Goal: Transaction & Acquisition: Subscribe to service/newsletter

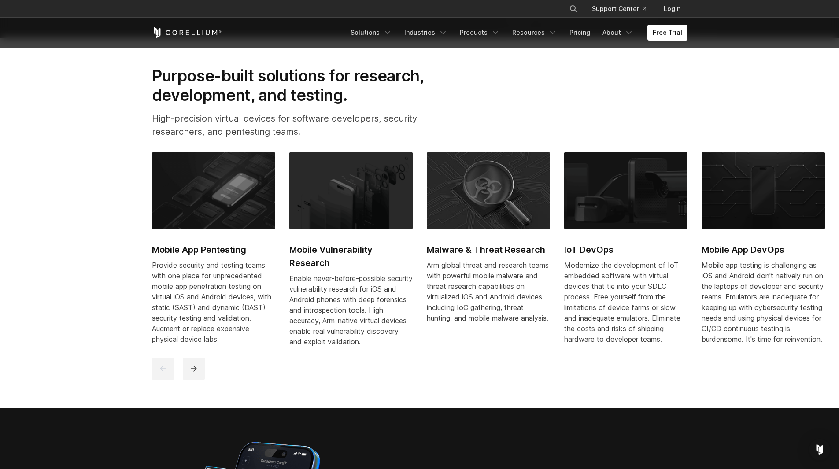
scroll to position [441, 0]
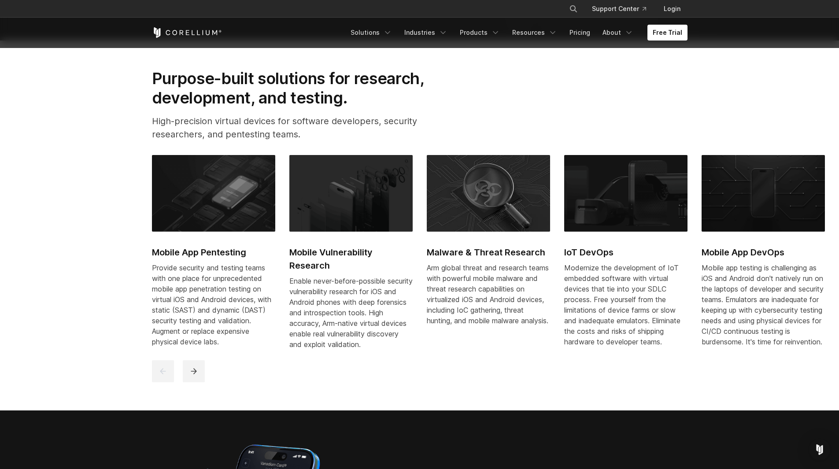
click at [190, 238] on link "Mobile App Pentesting Provide security and testing teams with one place for unp…" at bounding box center [213, 256] width 123 height 203
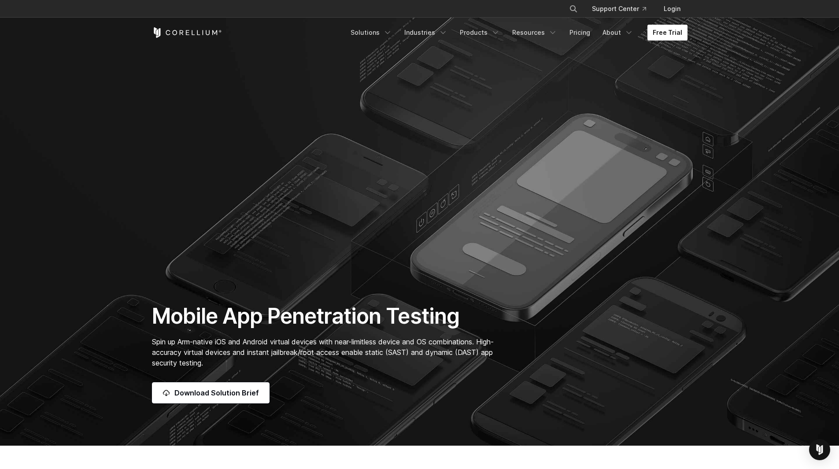
click at [670, 31] on link "Free Trial" at bounding box center [668, 33] width 40 height 16
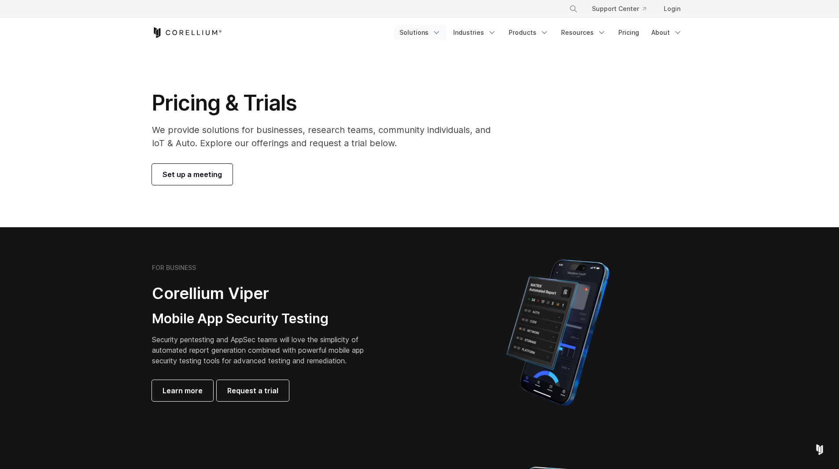
click at [441, 34] on icon "Navigation Menu" at bounding box center [436, 32] width 9 height 9
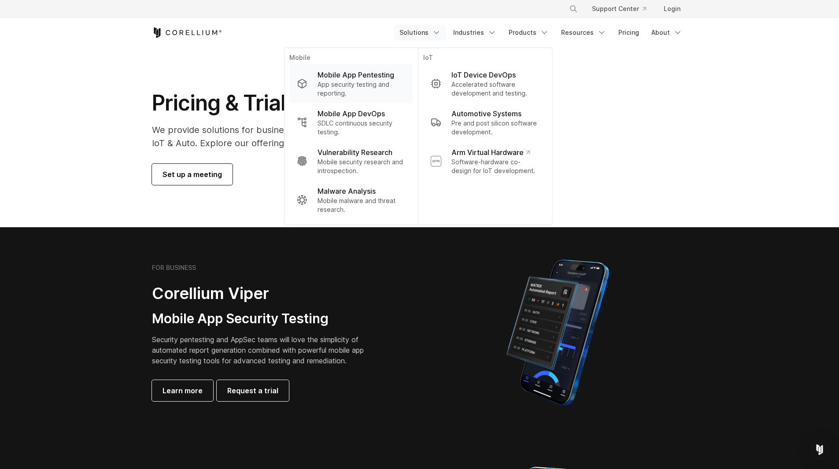
click at [359, 82] on p "App security testing and reporting." at bounding box center [362, 89] width 88 height 18
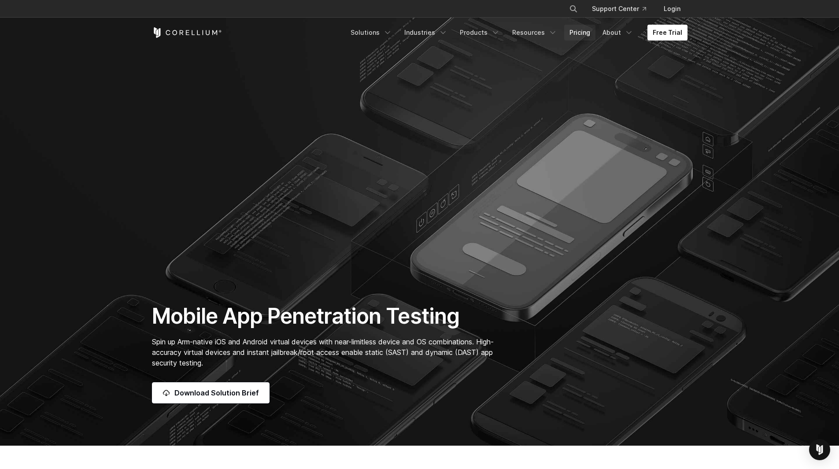
click at [584, 36] on link "Pricing" at bounding box center [579, 33] width 31 height 16
